Goal: Navigation & Orientation: Find specific page/section

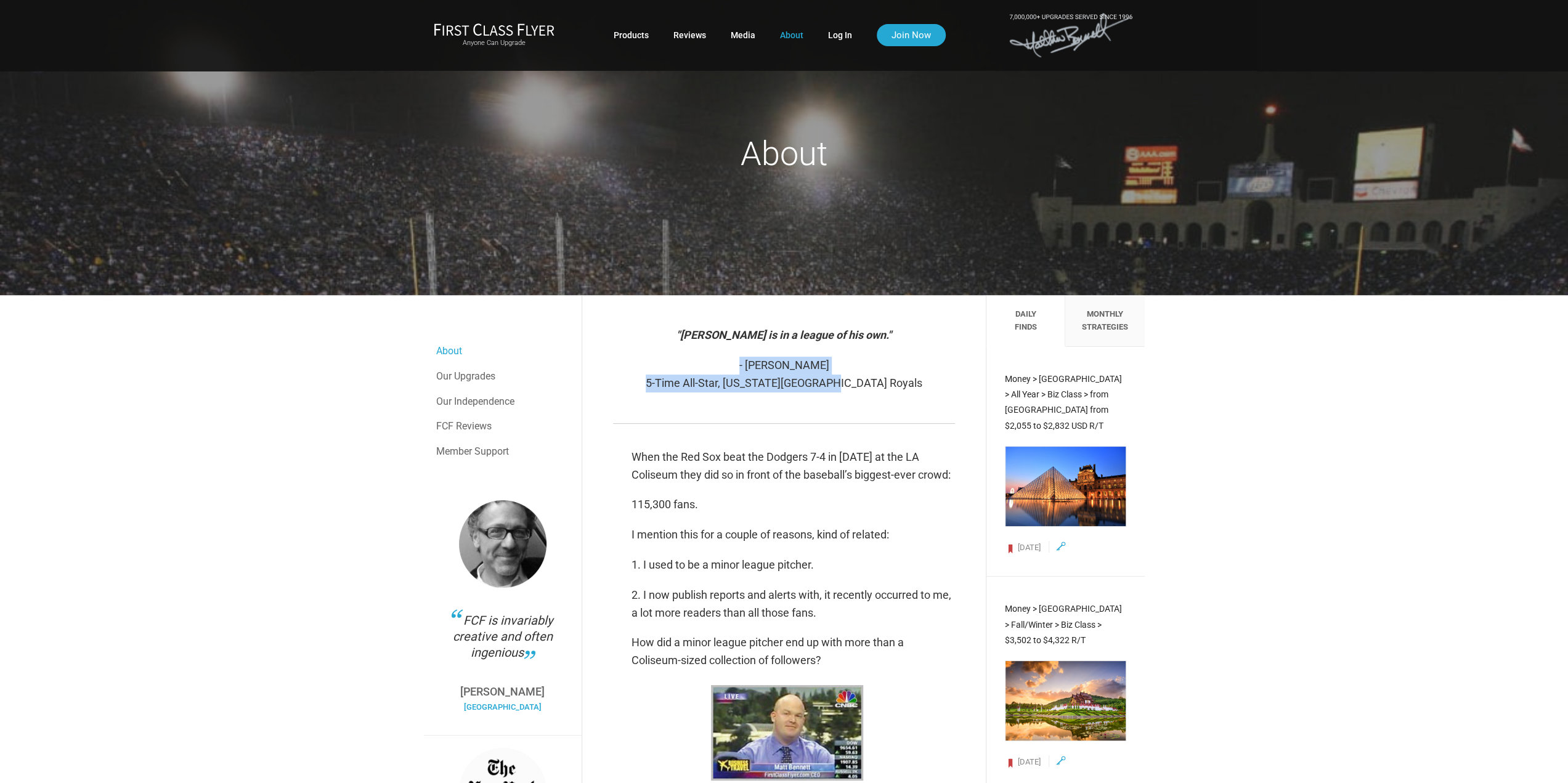
drag, startPoint x: 744, startPoint y: 367, endPoint x: 894, endPoint y: 385, distance: 151.1
click at [894, 385] on p "- Mike Sweeney 5-Time All-Star, Kansas City Royals" at bounding box center [784, 374] width 342 height 36
click at [724, 406] on div ""Matthew Bennett is in a league of his own." - Mike Sweeney 5-Time All-Star, Ka…" at bounding box center [784, 362] width 367 height 96
click at [748, 31] on link "Media" at bounding box center [743, 35] width 24 height 22
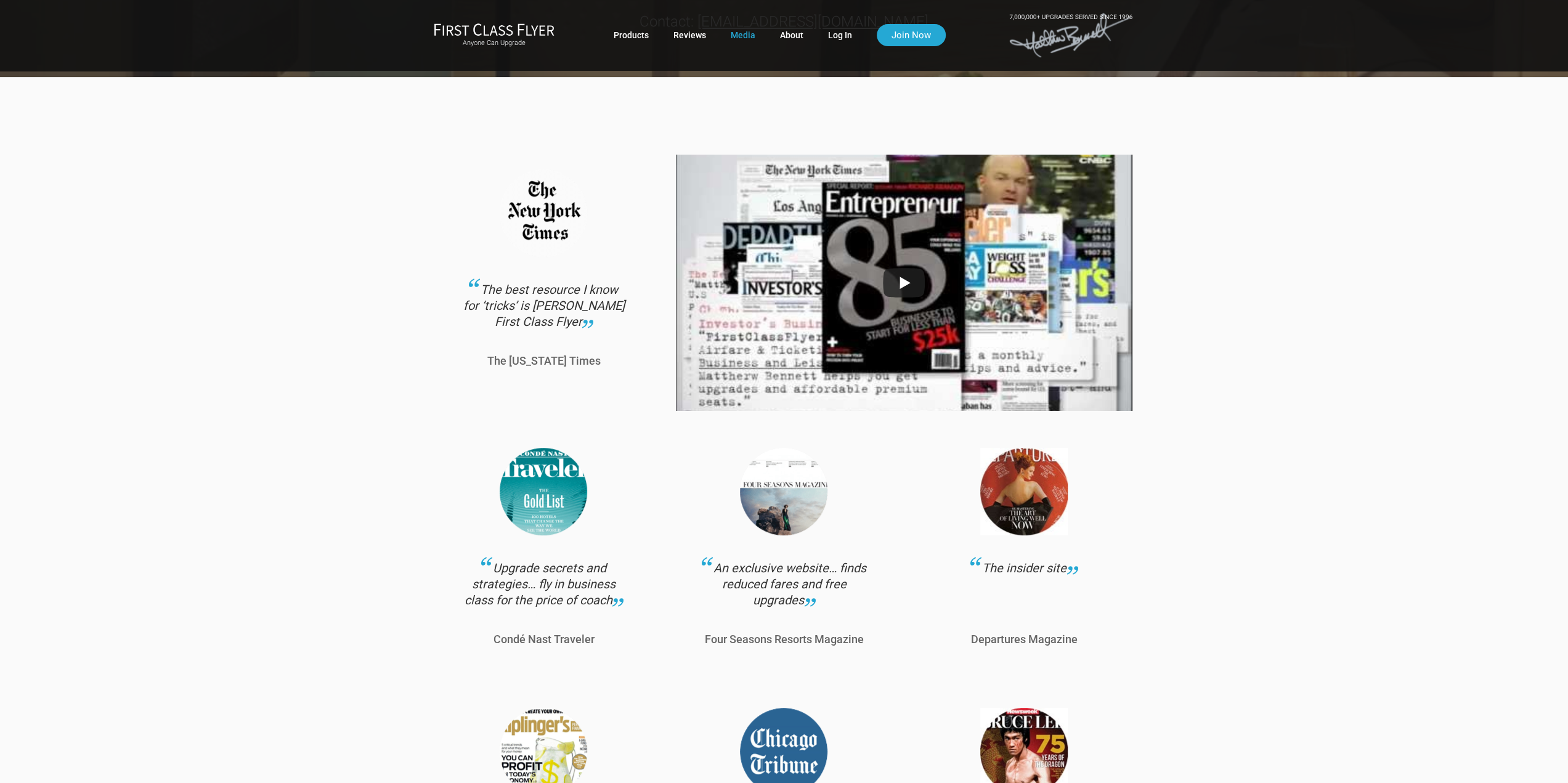
scroll to position [185, 0]
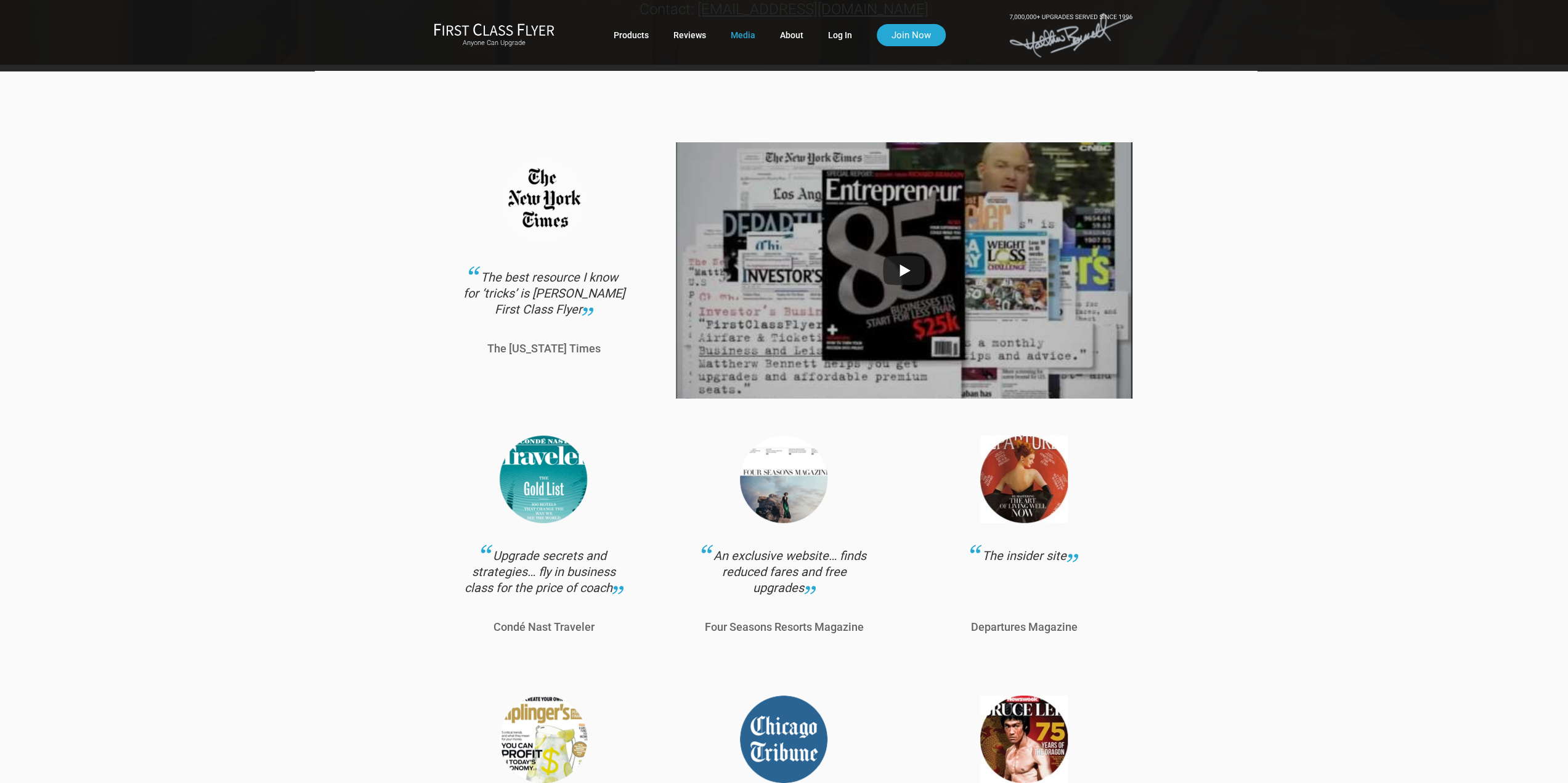
click at [904, 275] on img at bounding box center [904, 270] width 456 height 342
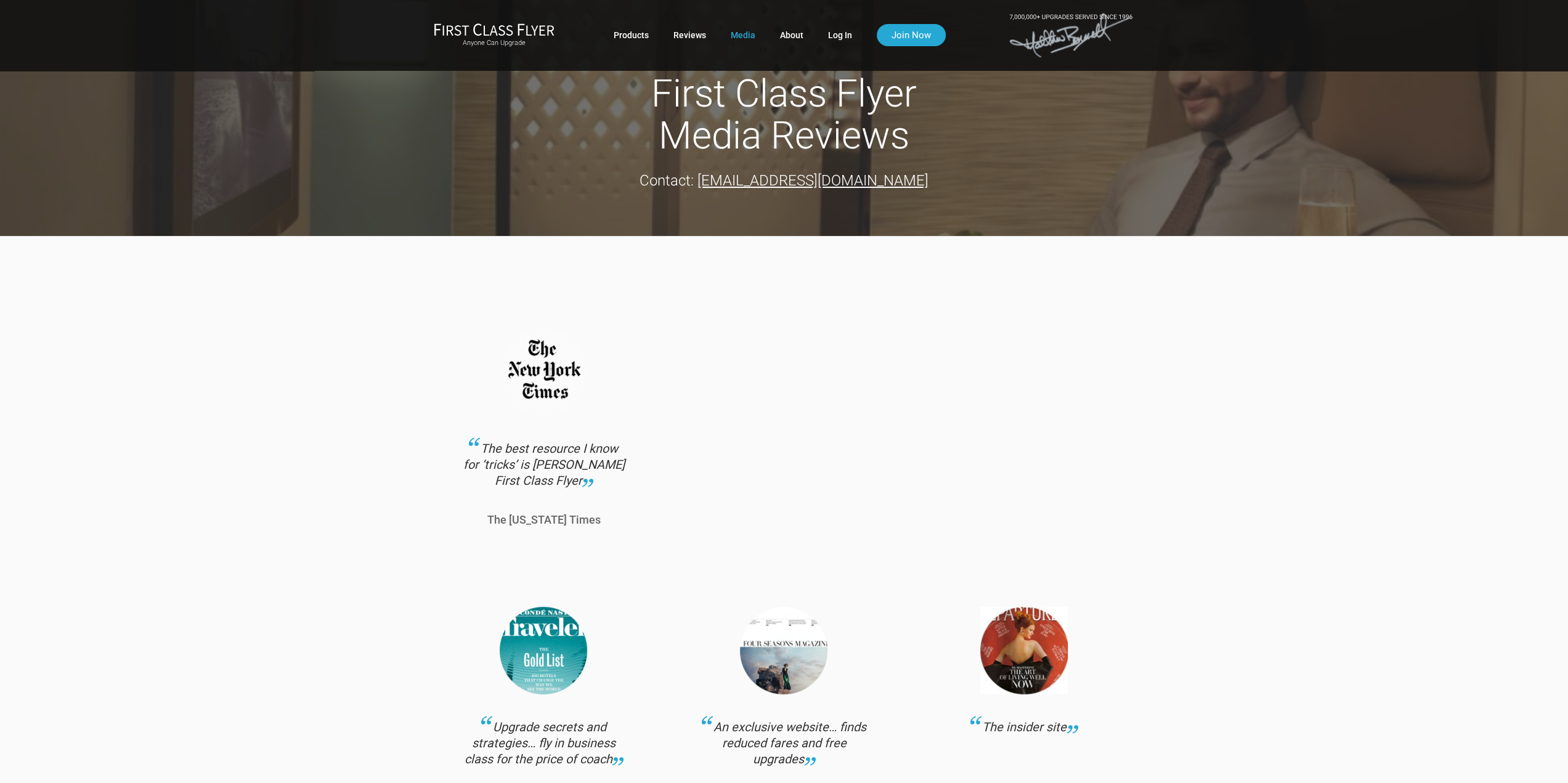
scroll to position [0, 0]
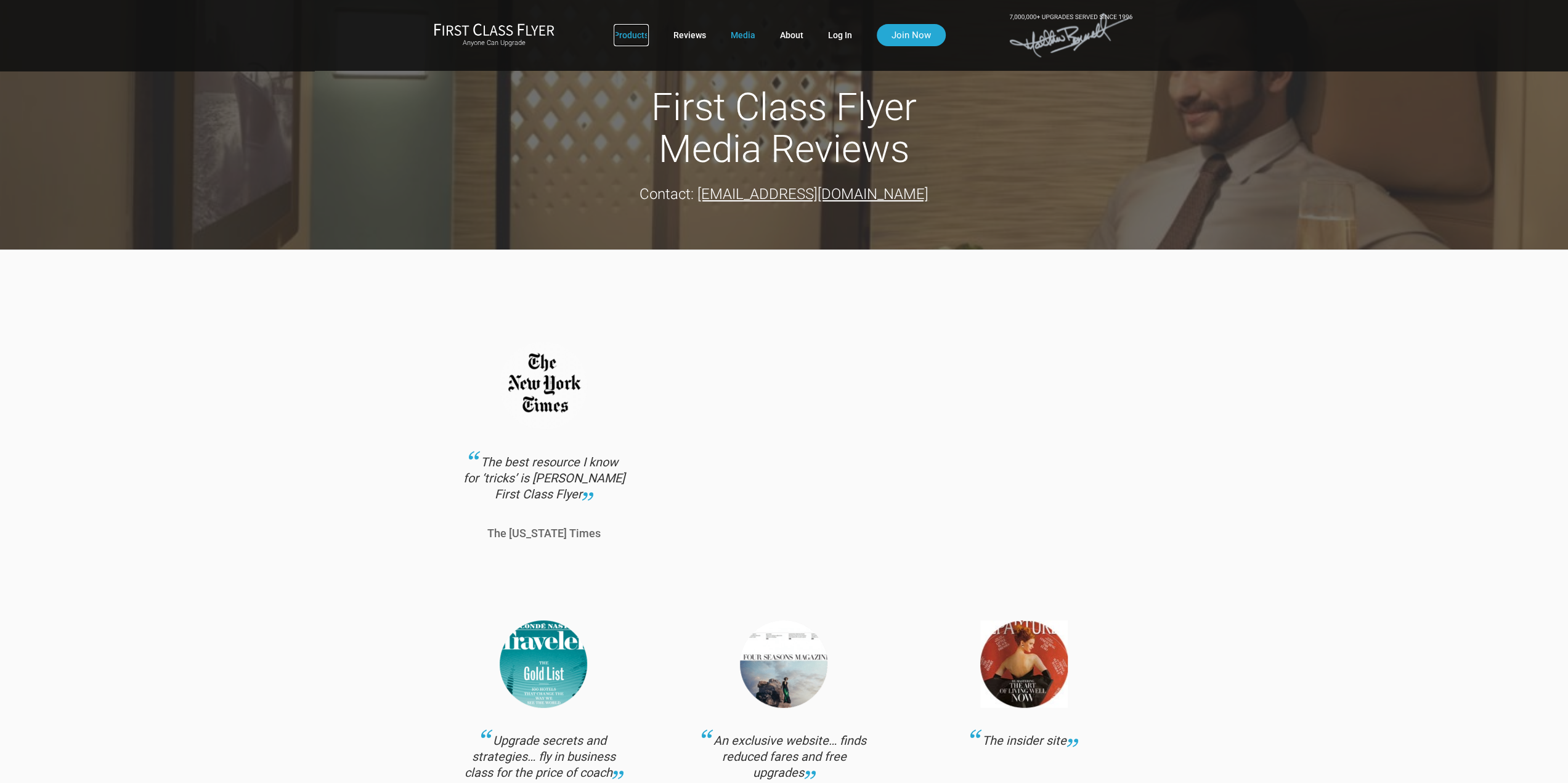
click at [634, 38] on link "Products" at bounding box center [631, 35] width 35 height 22
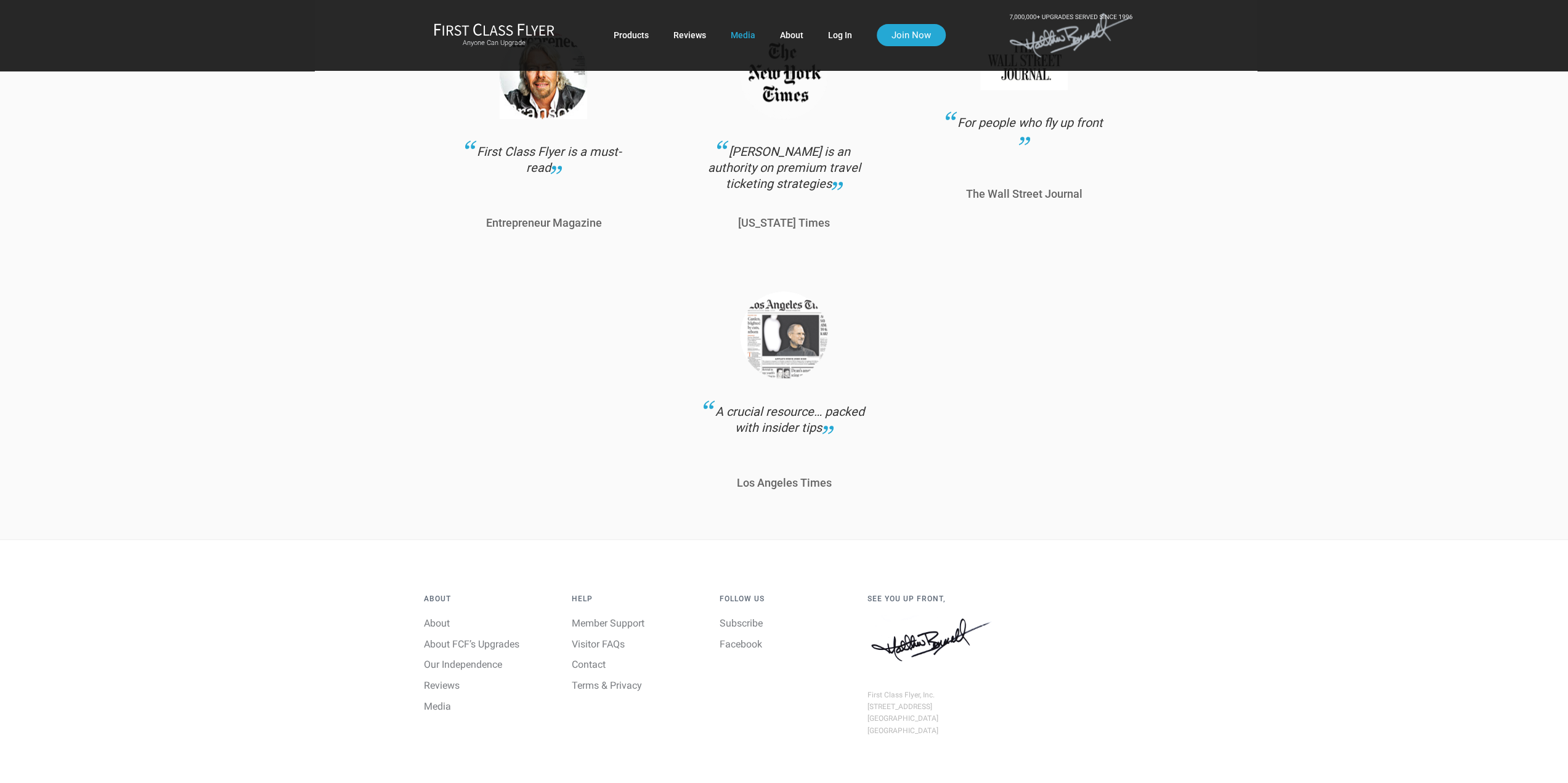
scroll to position [1168, 0]
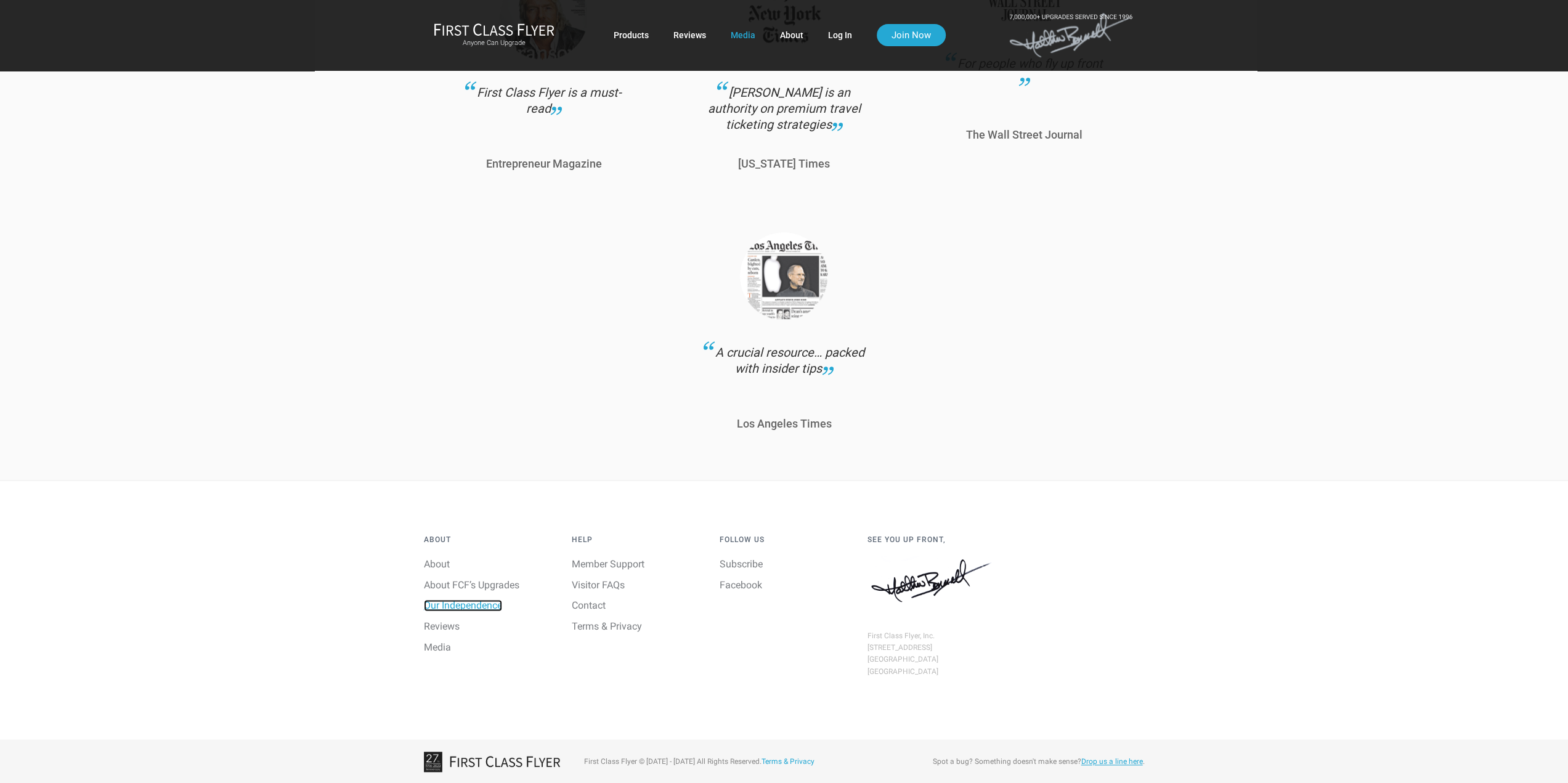
click at [449, 606] on link "Our Independence" at bounding box center [463, 605] width 78 height 11
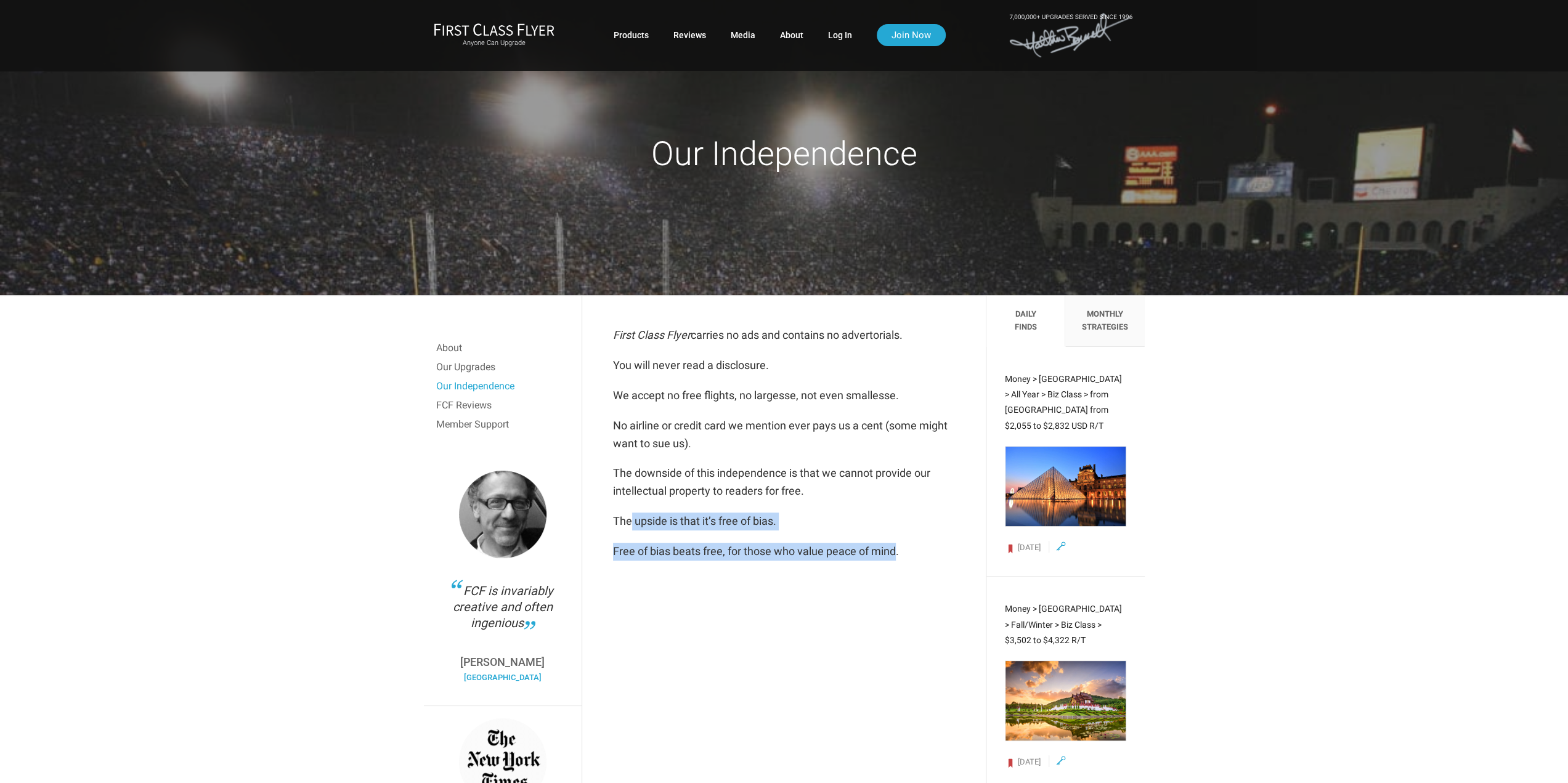
drag, startPoint x: 655, startPoint y: 529, endPoint x: 897, endPoint y: 557, distance: 243.6
click at [897, 557] on div "First Class Flyer carries no ads and contains no advertorials. You will never r…" at bounding box center [784, 443] width 342 height 234
click at [457, 351] on link "About" at bounding box center [503, 348] width 133 height 18
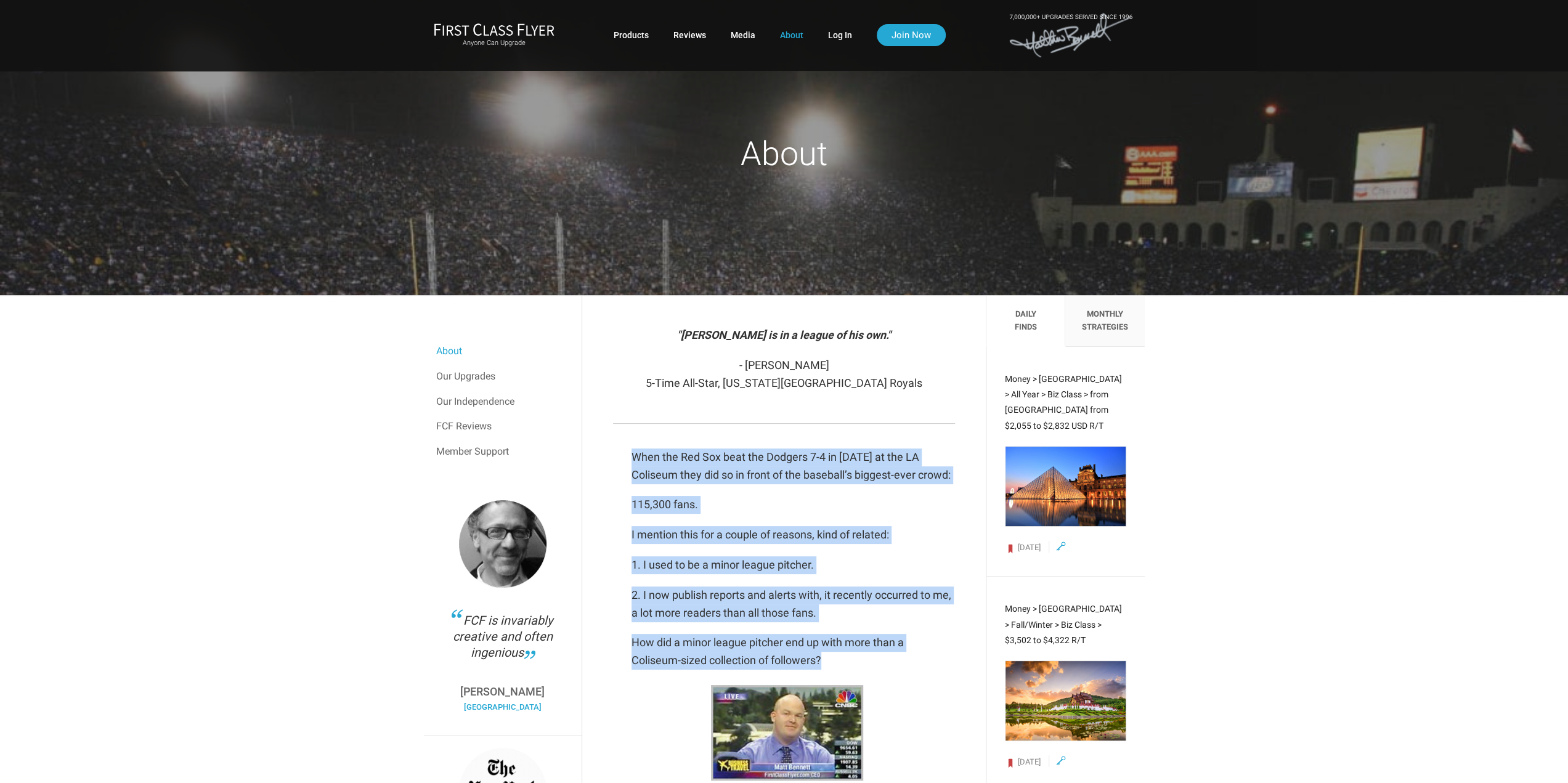
drag, startPoint x: 631, startPoint y: 446, endPoint x: 918, endPoint y: 657, distance: 356.2
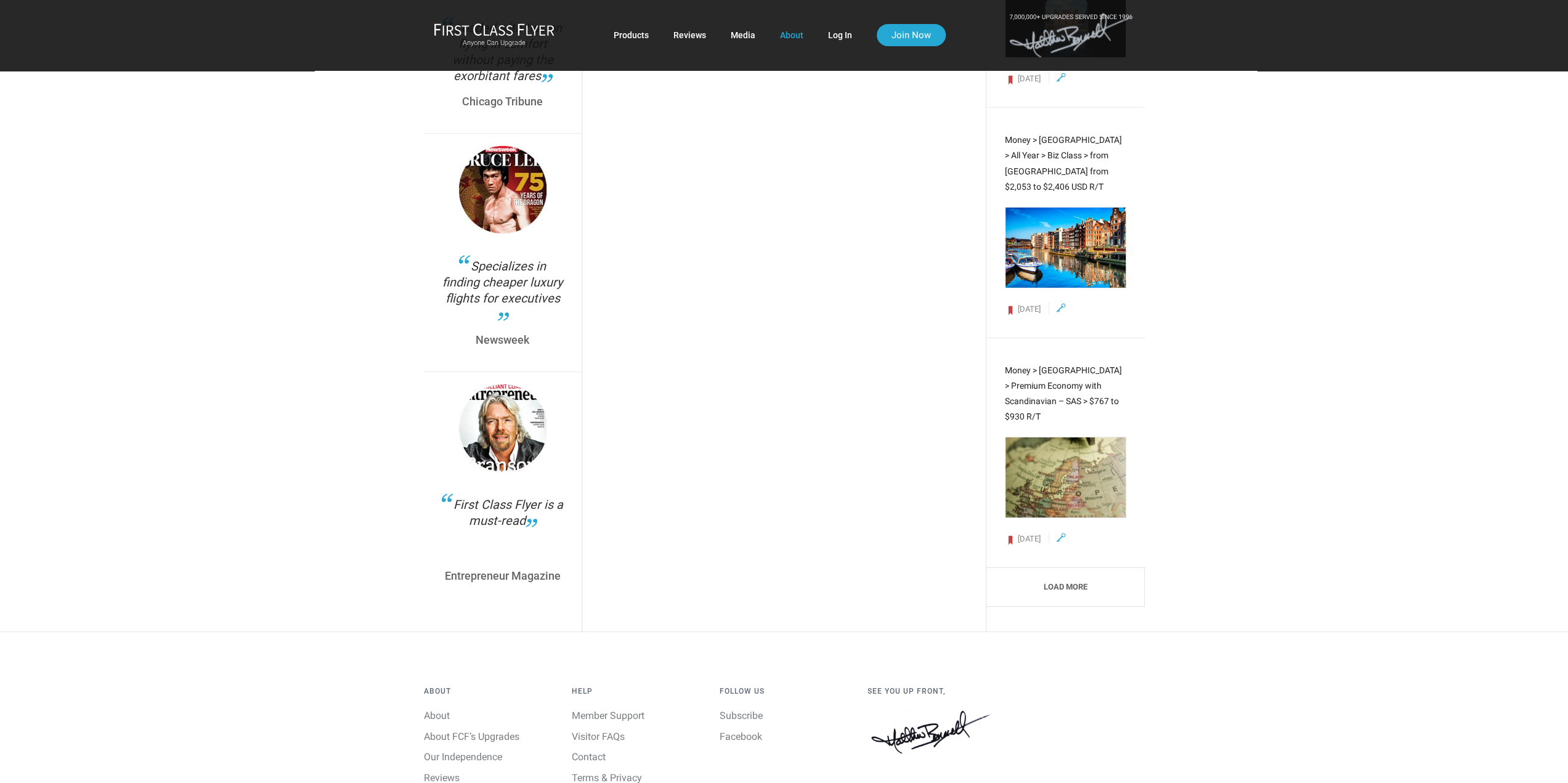
scroll to position [4442, 0]
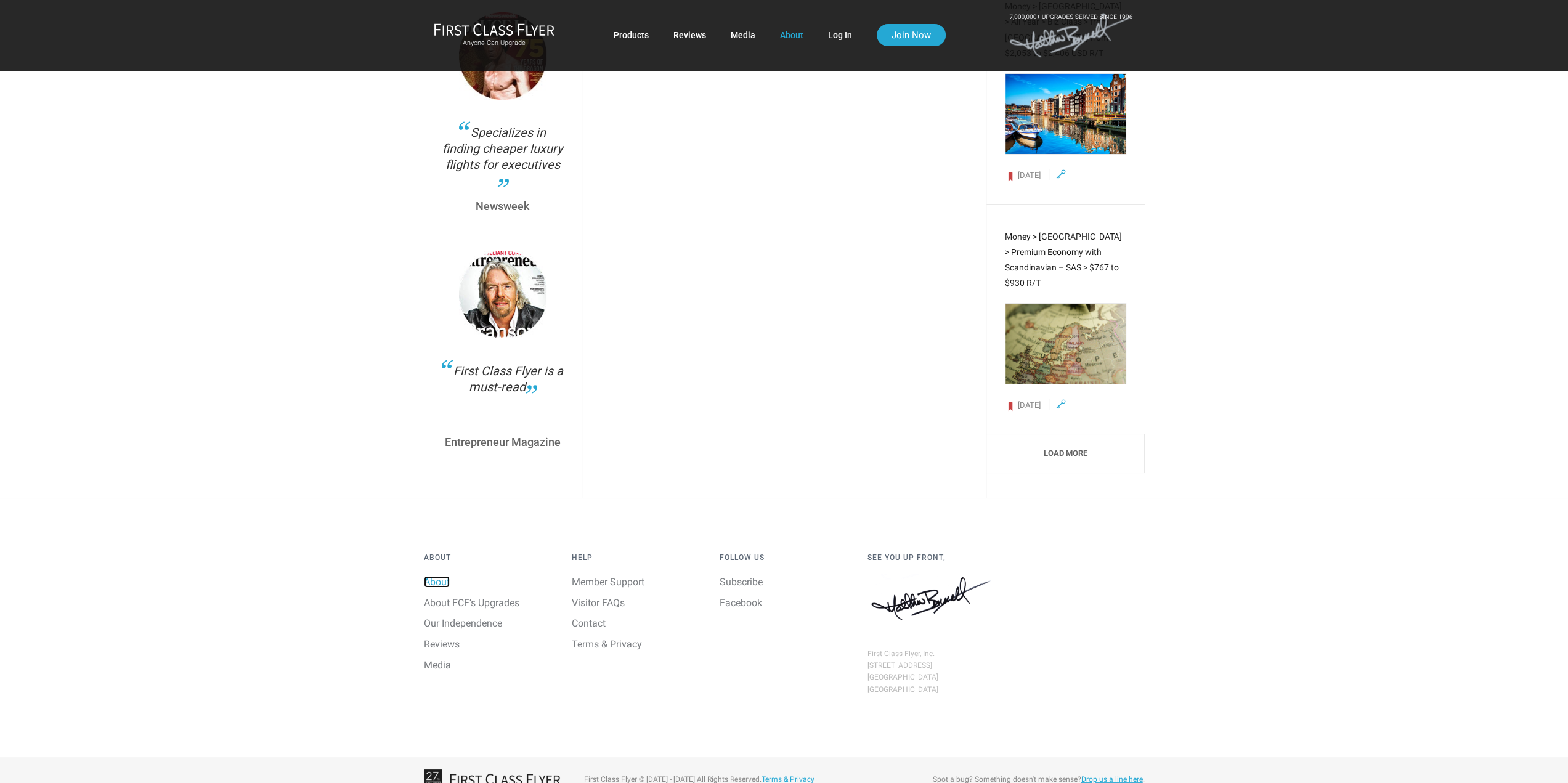
click at [435, 576] on link "About" at bounding box center [437, 582] width 26 height 11
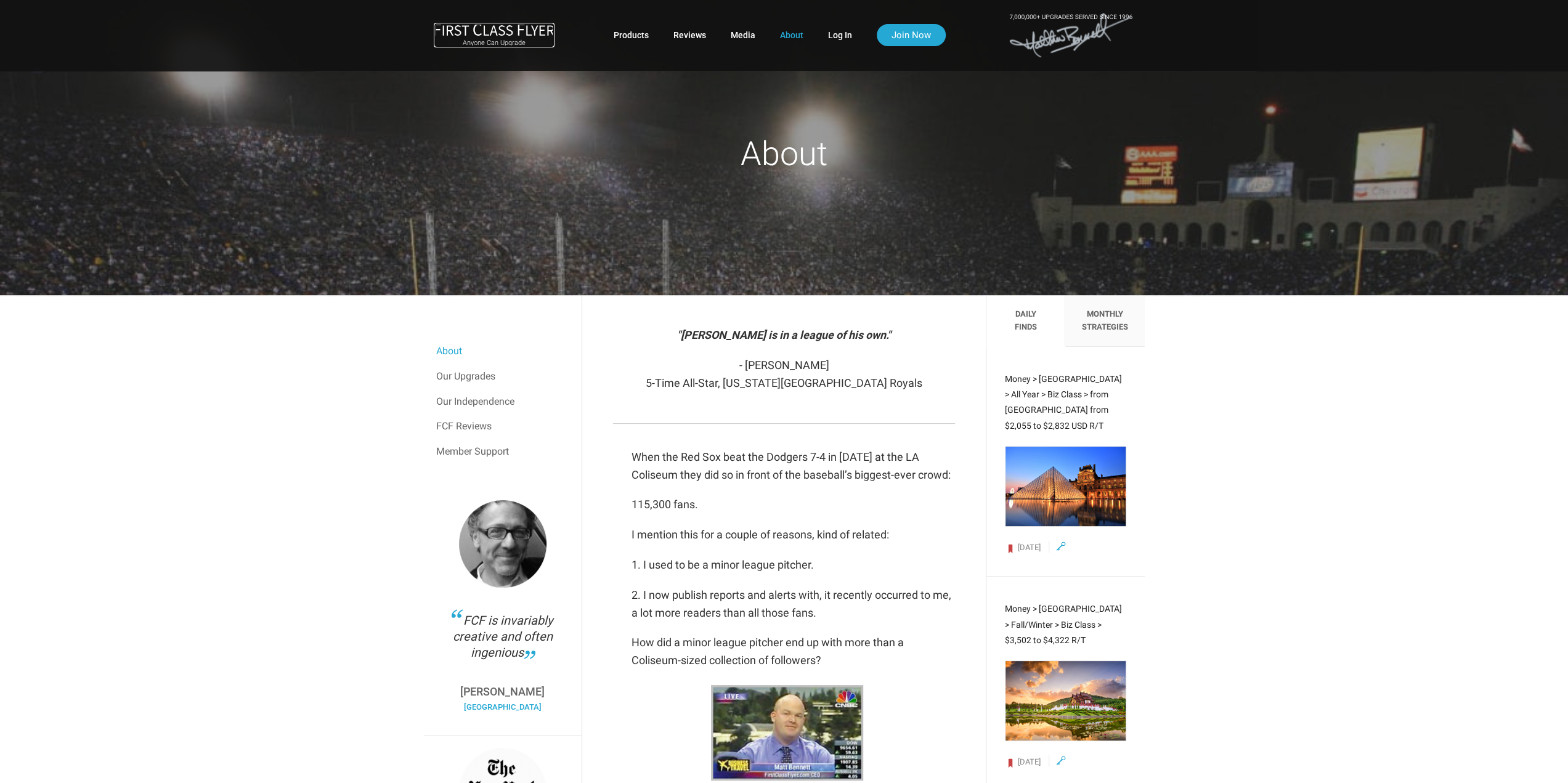
click at [479, 29] on img at bounding box center [494, 29] width 121 height 13
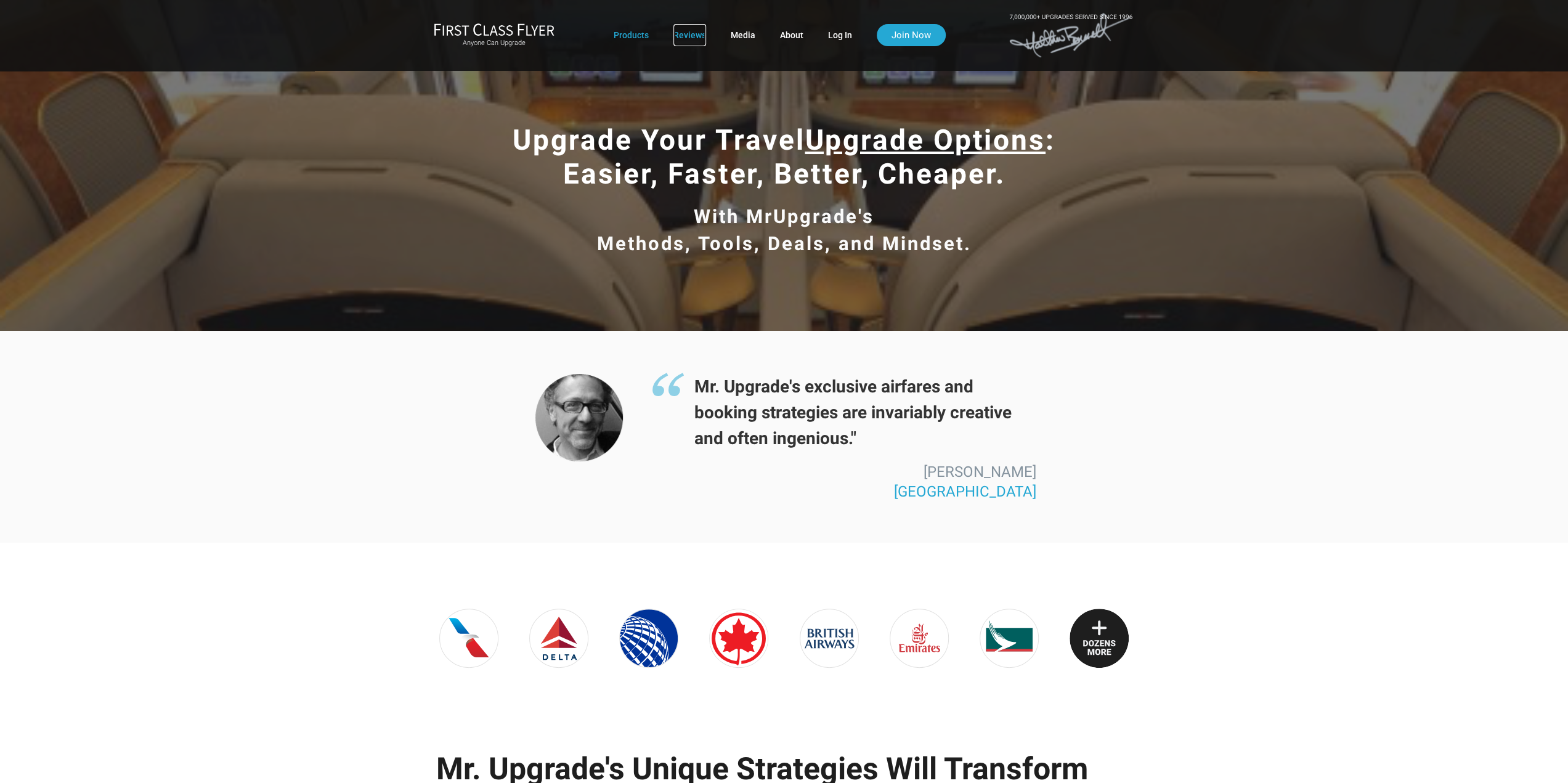
click at [686, 35] on link "Reviews" at bounding box center [690, 35] width 32 height 22
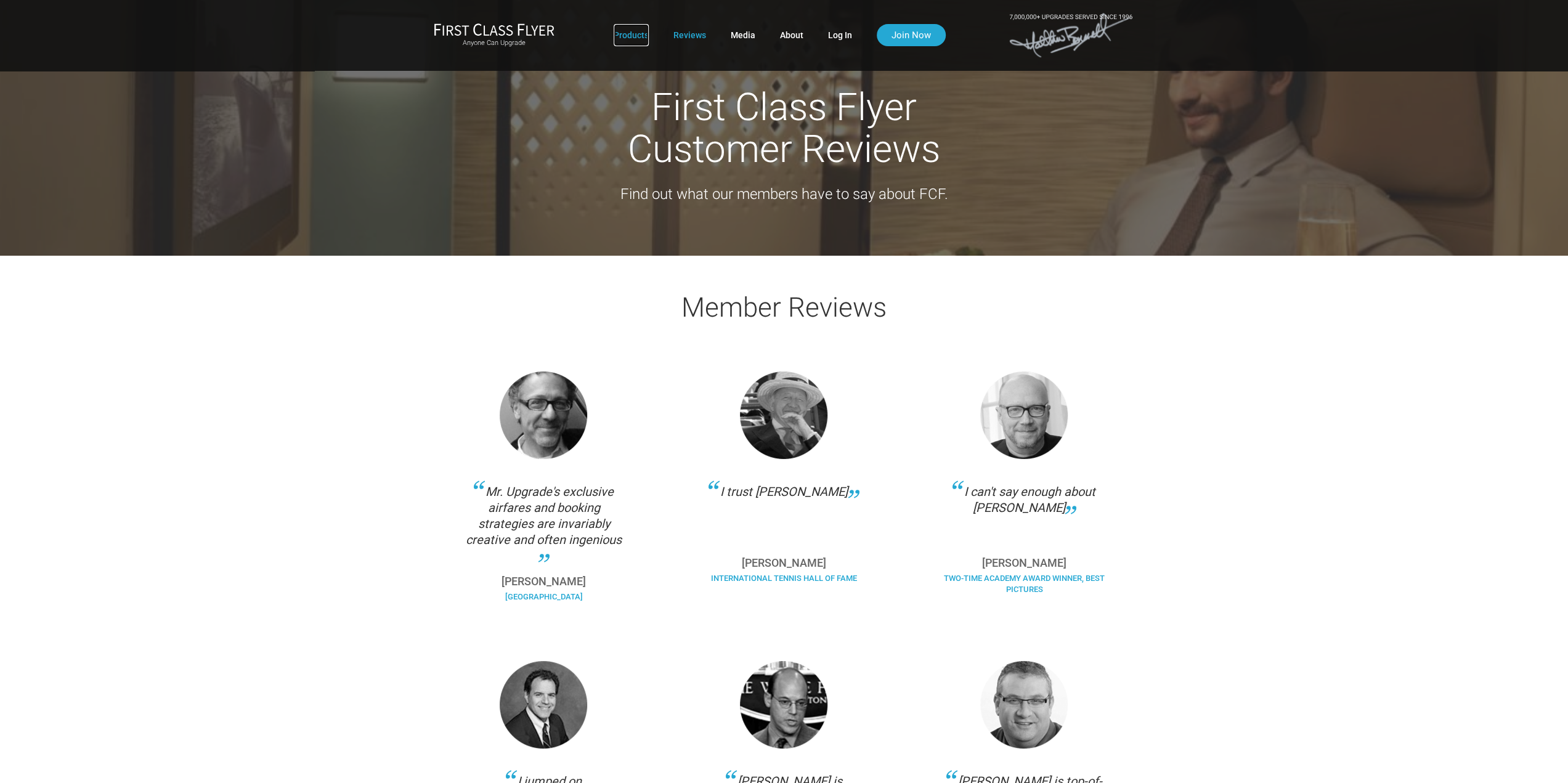
click at [632, 32] on link "Products" at bounding box center [631, 35] width 35 height 22
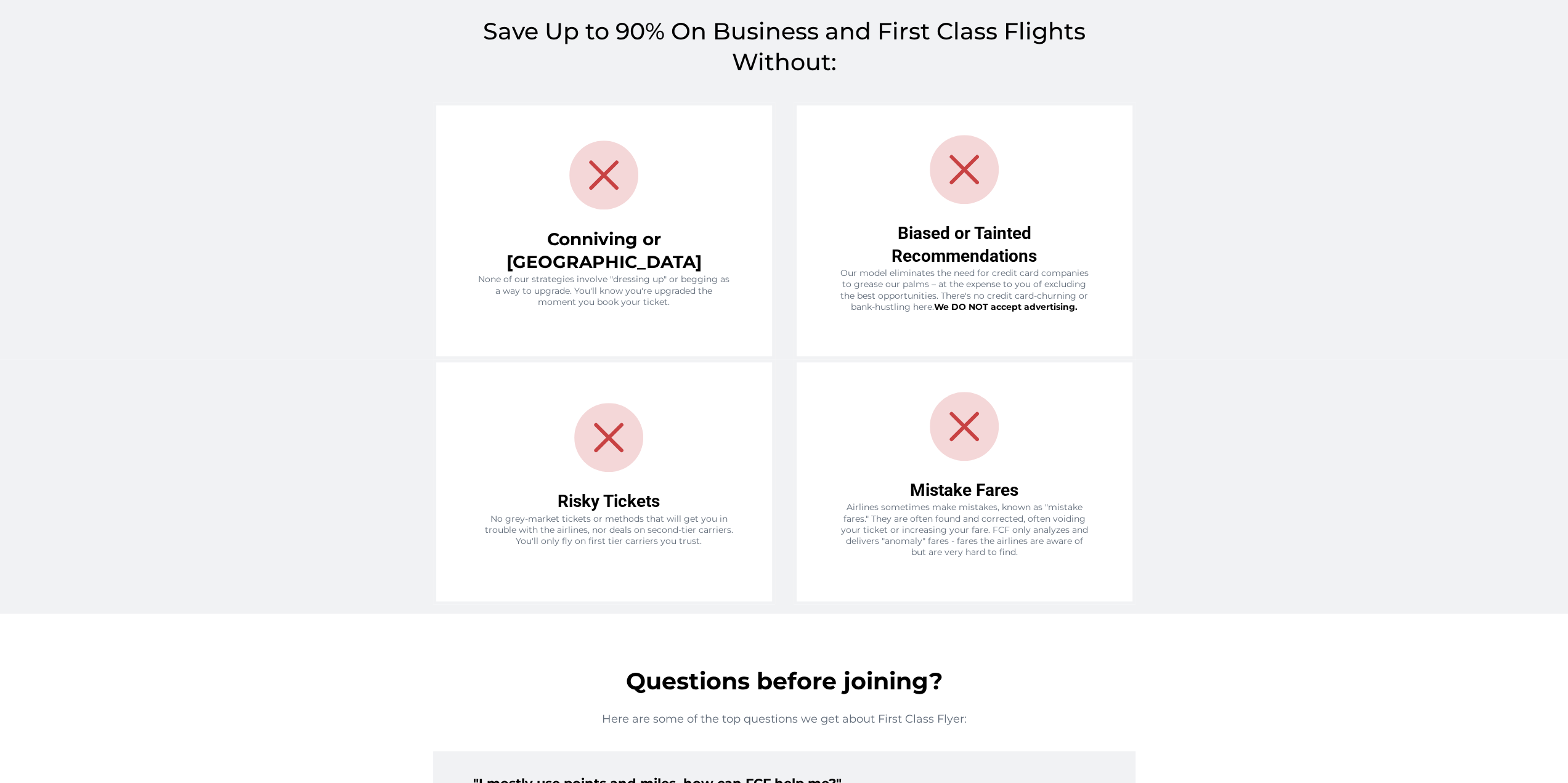
scroll to position [1663, 0]
